Goal: Task Accomplishment & Management: Manage account settings

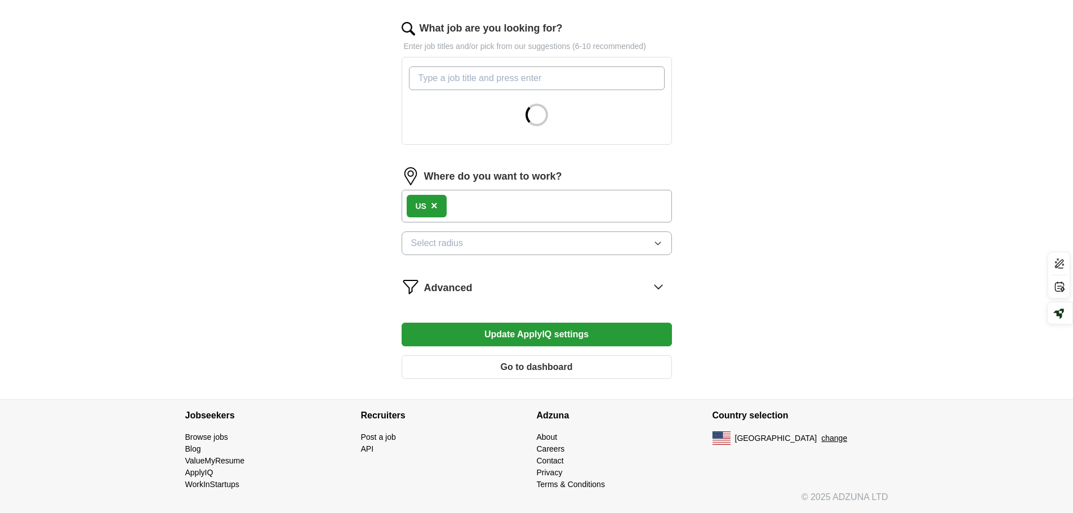
click at [510, 240] on button "Select radius" at bounding box center [537, 243] width 270 height 24
click at [527, 216] on div "US ×" at bounding box center [537, 206] width 270 height 33
click at [538, 209] on div "US ×" at bounding box center [537, 206] width 270 height 33
click at [516, 209] on div "US ×" at bounding box center [537, 206] width 270 height 33
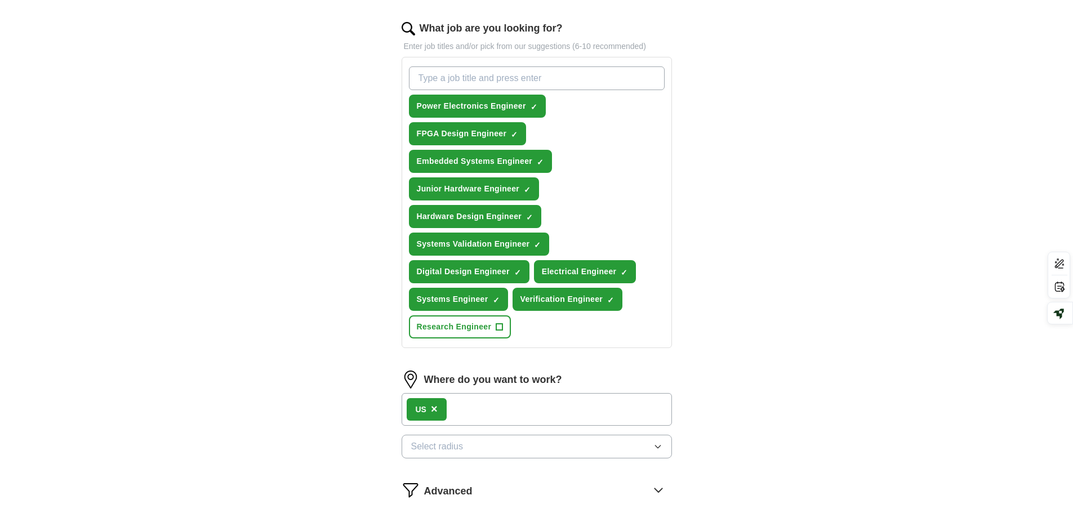
click at [470, 405] on div "US ×" at bounding box center [537, 409] width 270 height 33
click at [436, 408] on span "×" at bounding box center [434, 409] width 7 height 12
click at [440, 399] on input "text" at bounding box center [537, 405] width 270 height 24
type input "****"
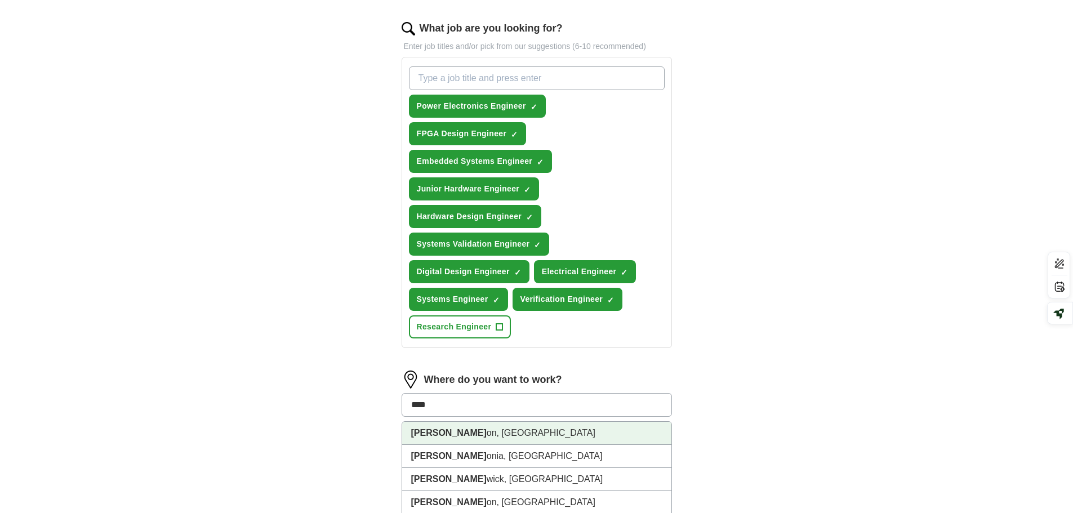
click at [444, 433] on li "[PERSON_NAME] on, [GEOGRAPHIC_DATA]" at bounding box center [536, 433] width 269 height 23
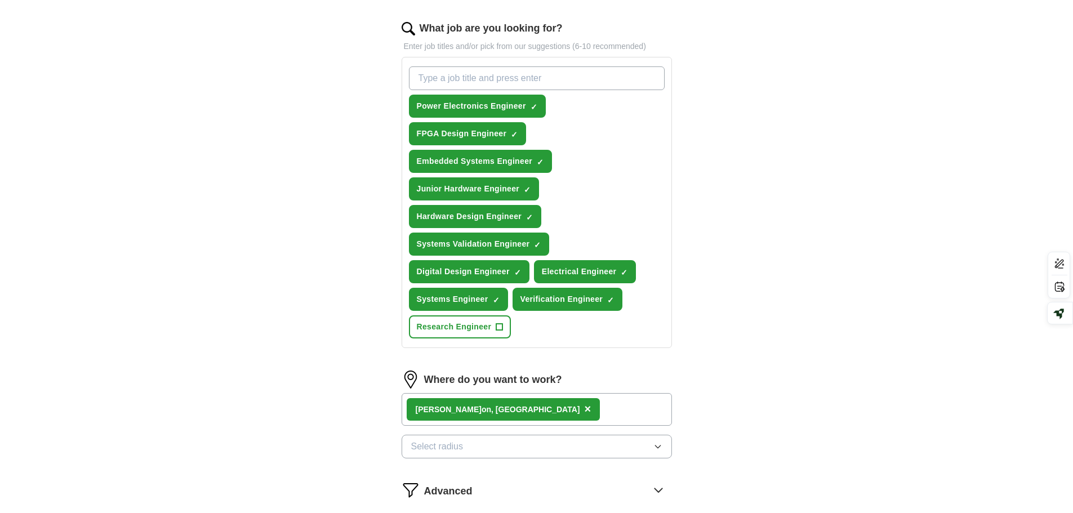
click at [502, 412] on div "[PERSON_NAME] on, [GEOGRAPHIC_DATA] ×" at bounding box center [537, 409] width 270 height 33
click at [484, 451] on button "Select radius" at bounding box center [537, 447] width 270 height 24
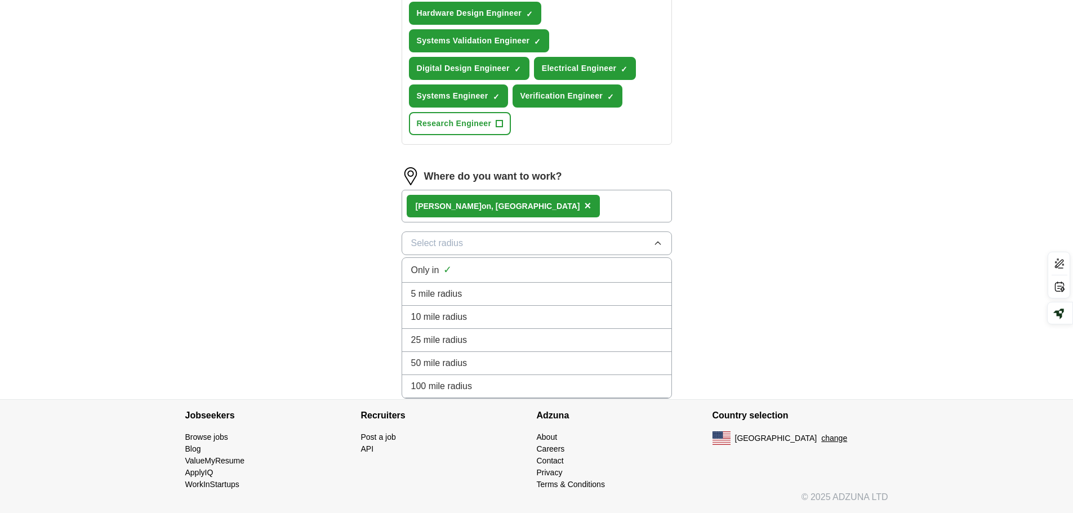
click at [471, 386] on span "100 mile radius" at bounding box center [441, 387] width 61 height 14
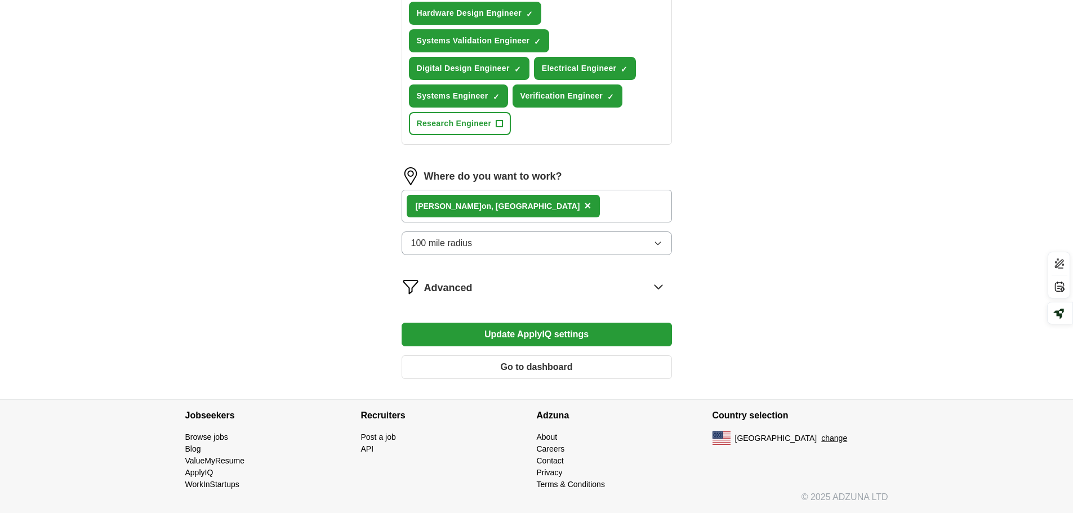
click at [474, 207] on div "[PERSON_NAME] on, [GEOGRAPHIC_DATA] ×" at bounding box center [504, 206] width 194 height 23
click at [473, 207] on div "[PERSON_NAME] on, [GEOGRAPHIC_DATA] ×" at bounding box center [504, 206] width 194 height 23
click at [584, 207] on span "×" at bounding box center [587, 205] width 7 height 12
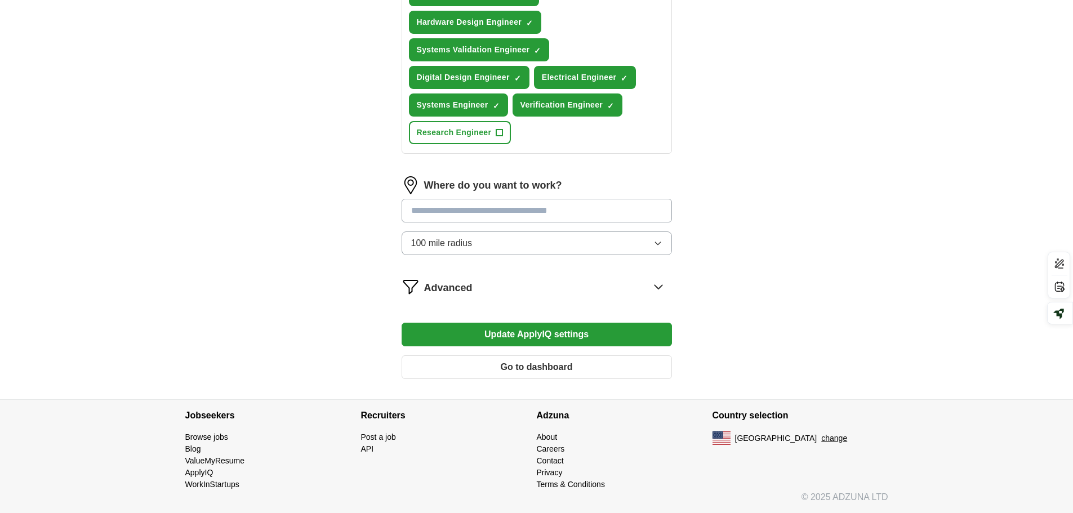
click at [516, 207] on input "text" at bounding box center [537, 211] width 270 height 24
click at [458, 210] on input "*" at bounding box center [537, 211] width 270 height 24
type input "******"
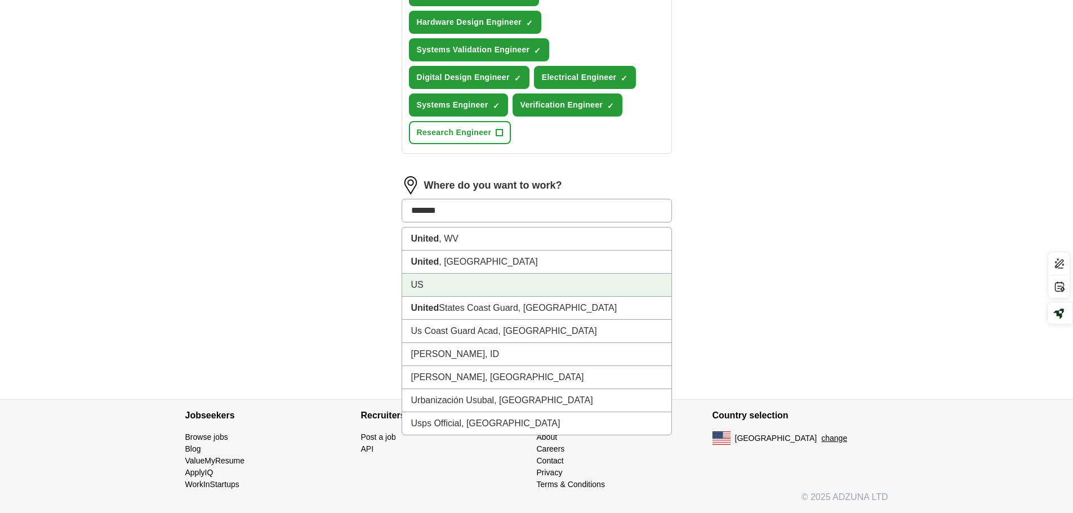
click at [443, 287] on li "US" at bounding box center [536, 285] width 269 height 23
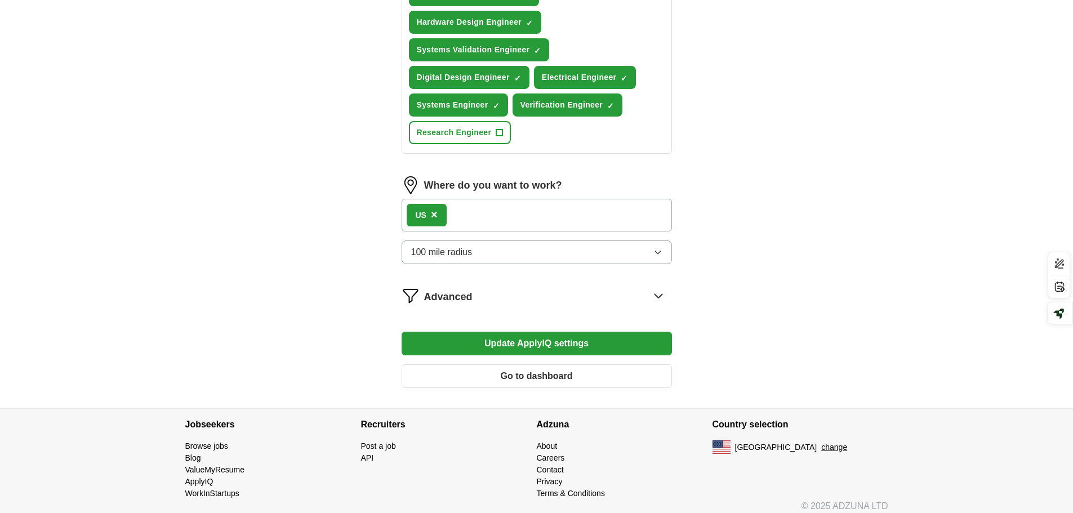
click at [547, 348] on button "Update ApplyIQ settings" at bounding box center [537, 344] width 270 height 24
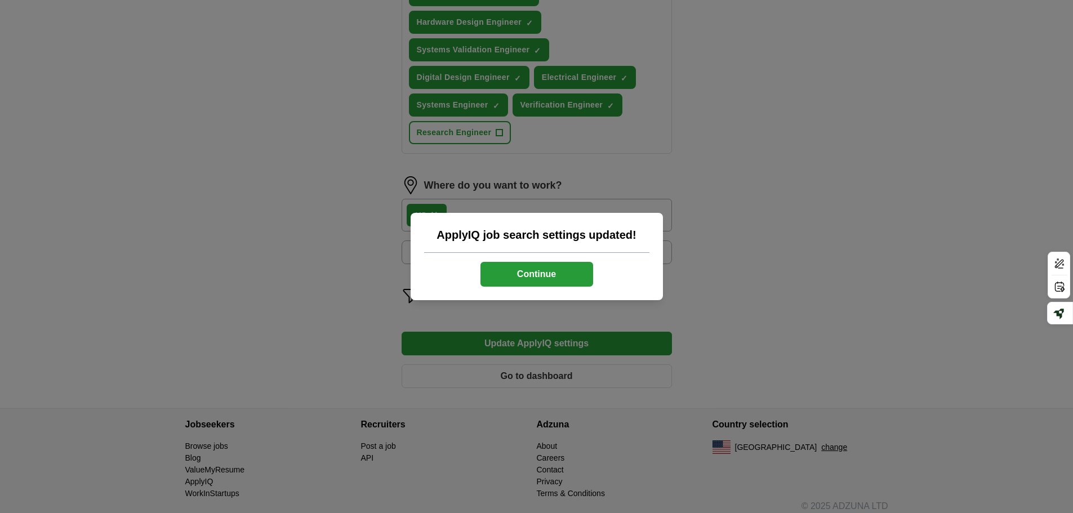
click at [552, 274] on button "Continue" at bounding box center [536, 274] width 113 height 25
